Goal: Check status: Check status

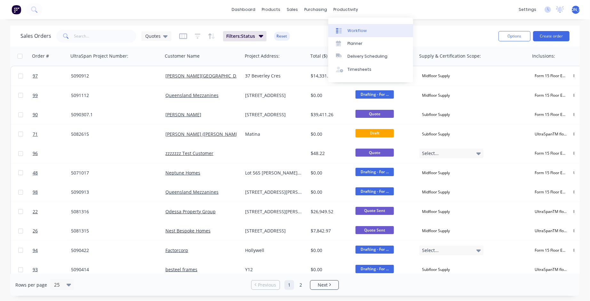
click at [362, 31] on div "Workflow" at bounding box center [356, 31] width 19 height 6
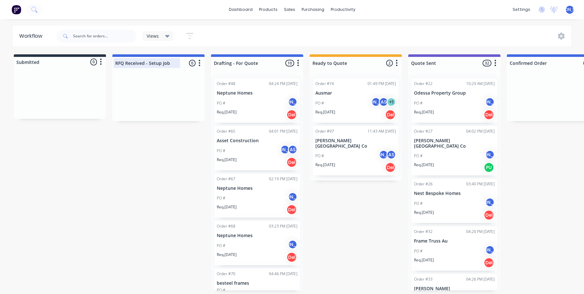
click at [159, 63] on div at bounding box center [158, 63] width 92 height 12
click at [230, 146] on div "PO # JO AS" at bounding box center [257, 151] width 81 height 12
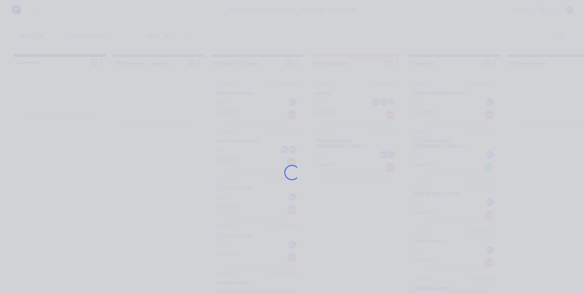
click at [230, 146] on div "Loading..." at bounding box center [292, 173] width 512 height 294
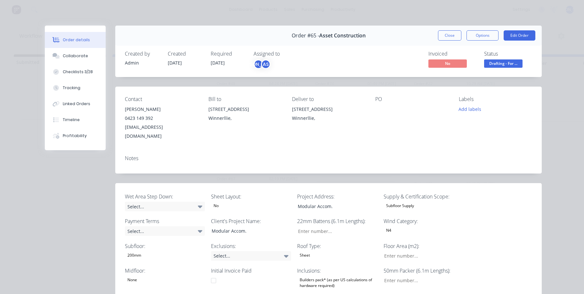
type input "0"
type input "54"
type input "0"
click at [449, 33] on button "Close" at bounding box center [449, 35] width 23 height 10
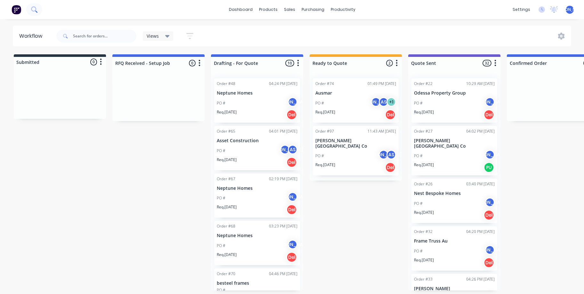
click at [42, 10] on button at bounding box center [34, 9] width 16 height 13
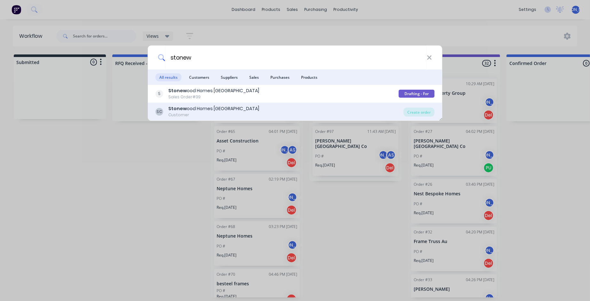
type input "stonew"
click at [193, 108] on div "Stonew ood Homes [GEOGRAPHIC_DATA]" at bounding box center [213, 108] width 91 height 7
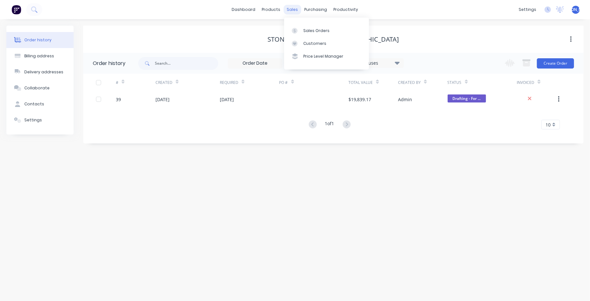
click at [293, 8] on div "sales" at bounding box center [293, 10] width 18 height 10
click at [307, 34] on link "Sales Orders" at bounding box center [326, 30] width 85 height 13
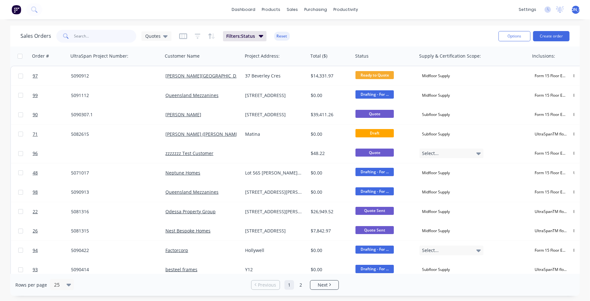
click at [91, 38] on input "text" at bounding box center [105, 36] width 62 height 13
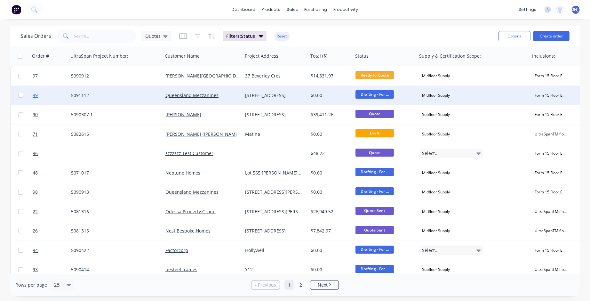
click at [37, 95] on span "99" at bounding box center [35, 95] width 5 height 6
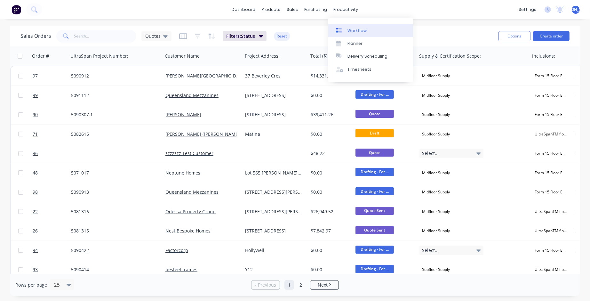
click at [362, 30] on div "Workflow" at bounding box center [356, 31] width 19 height 6
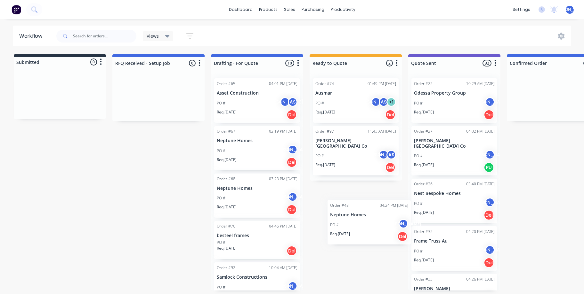
scroll to position [3, 0]
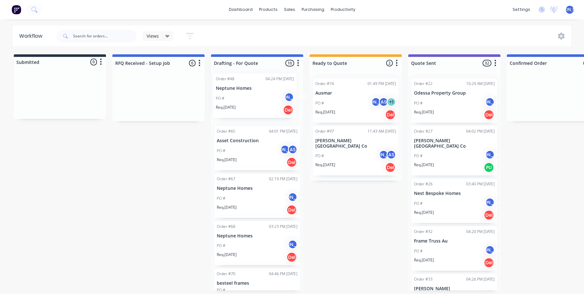
click at [249, 105] on div "Order #48 04:24 PM [DATE] Neptune Homes PO # JO Req. [DATE] Del Order #65 04:01…" at bounding box center [257, 182] width 92 height 218
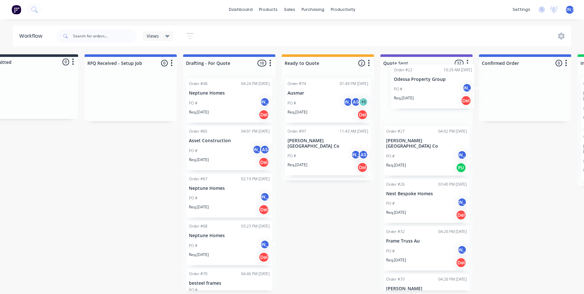
scroll to position [3, 29]
